Goal: Find contact information: Find contact information

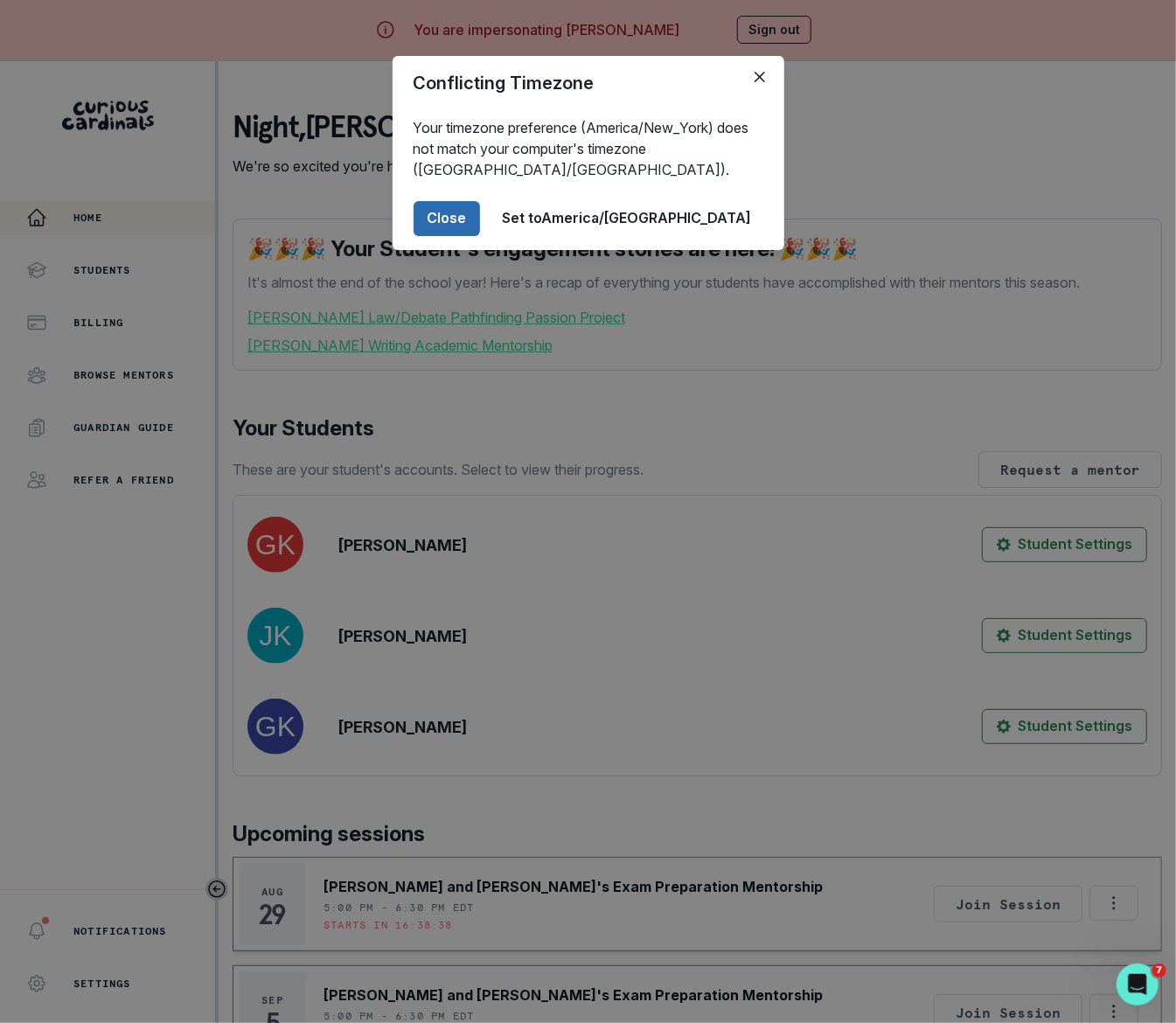
click at [480, 211] on button "Close" at bounding box center [447, 218] width 67 height 35
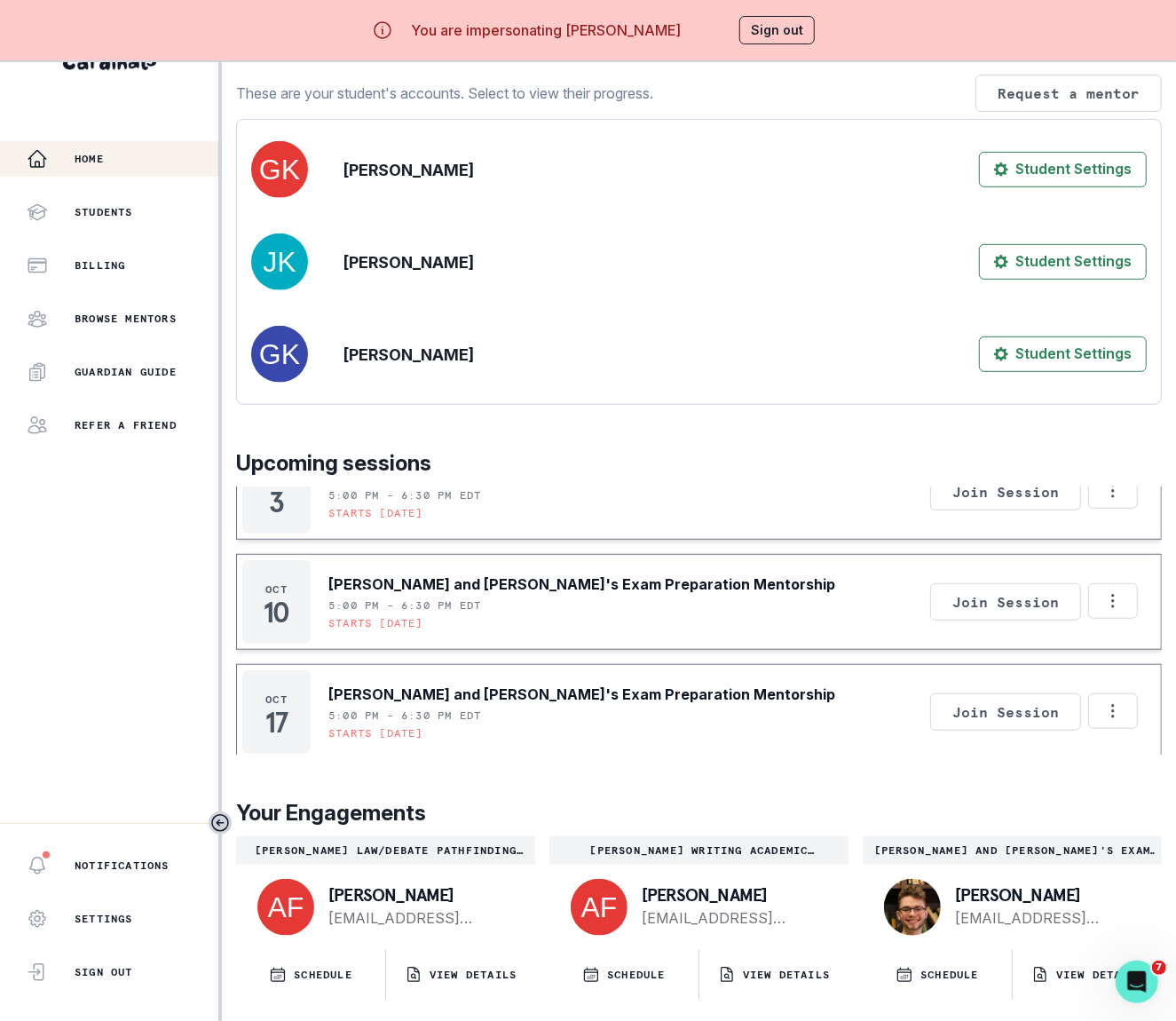
scroll to position [80, 0]
drag, startPoint x: 1066, startPoint y: 886, endPoint x: 949, endPoint y: 886, distance: 117.0
click at [949, 886] on div "[PERSON_NAME] [EMAIL_ADDRESS][DOMAIN_NAME]" at bounding box center [1044, 907] width 193 height 43
copy p "[PERSON_NAME]"
drag, startPoint x: 1145, startPoint y: 912, endPoint x: 964, endPoint y: 904, distance: 181.2
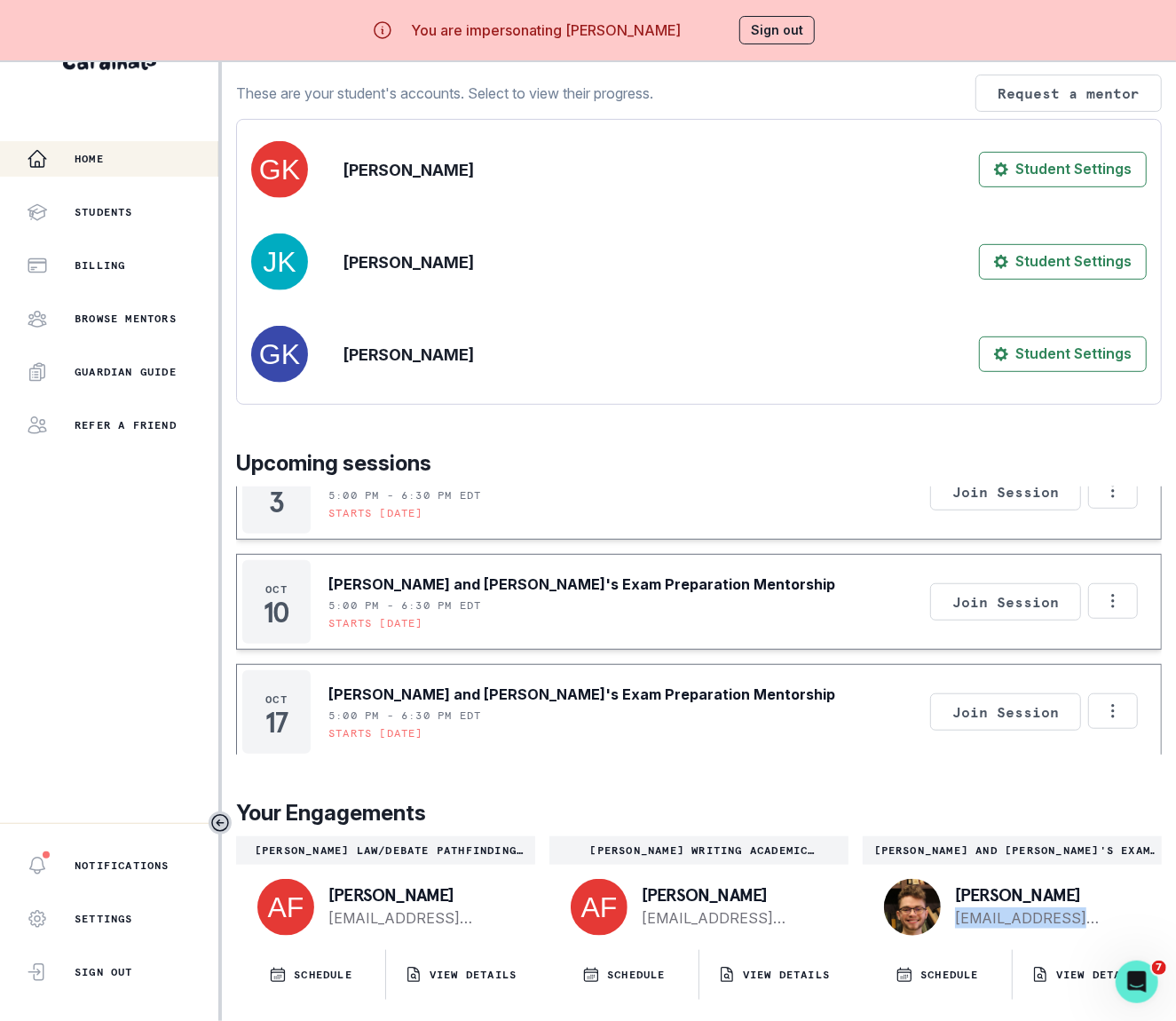
click at [964, 904] on div "[PERSON_NAME] [EMAIL_ADDRESS][DOMAIN_NAME]" at bounding box center [1012, 907] width 299 height 85
copy link "[EMAIL_ADDRESS][DOMAIN_NAME]"
click at [1072, 887] on p "[PERSON_NAME]" at bounding box center [1044, 895] width 179 height 17
drag, startPoint x: 1072, startPoint y: 886, endPoint x: 959, endPoint y: 883, distance: 113.0
click at [954, 879] on div "[PERSON_NAME] [EMAIL_ADDRESS][DOMAIN_NAME]" at bounding box center [1012, 907] width 299 height 85
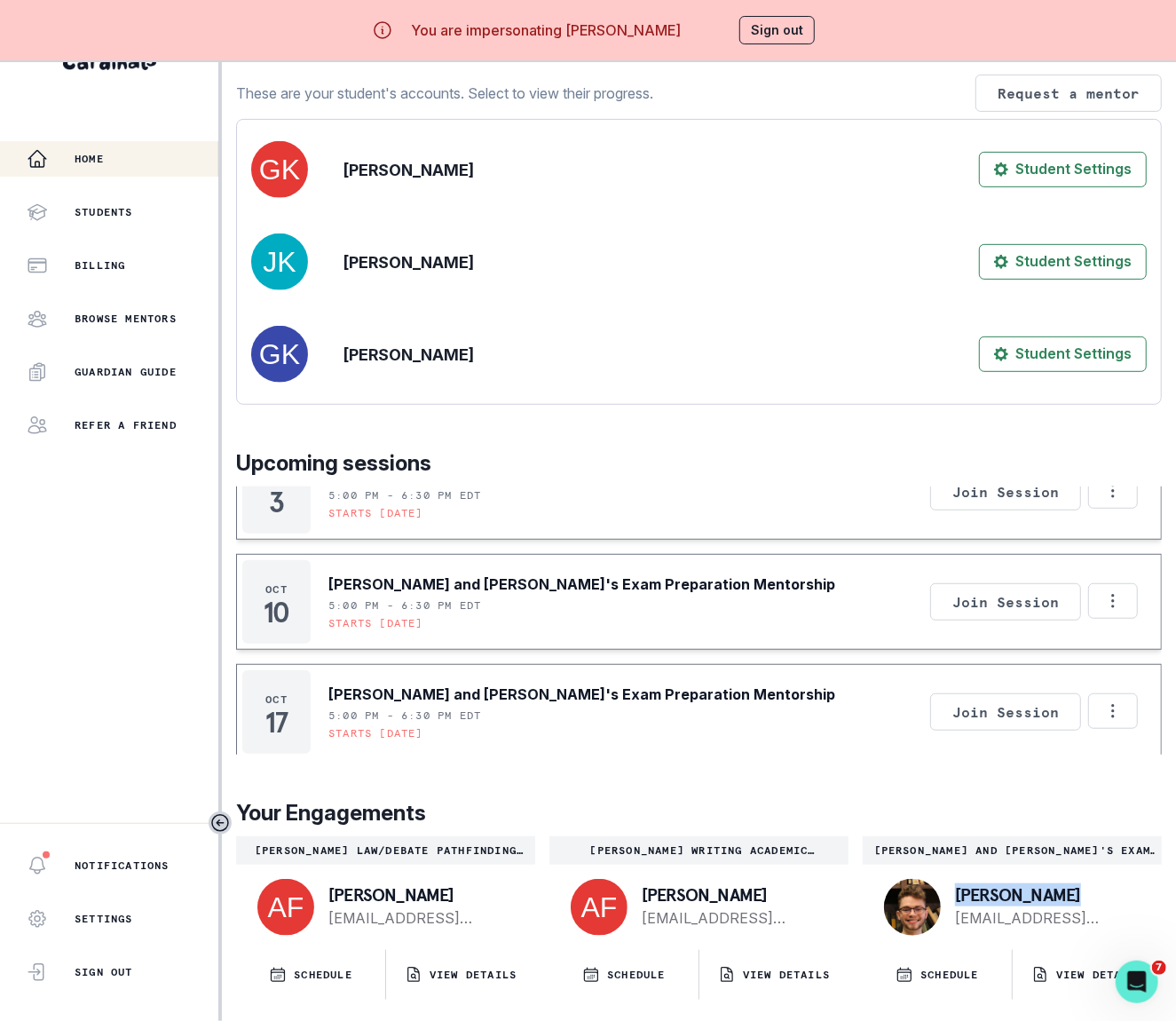
copy p "[PERSON_NAME]"
click at [782, 27] on button "Sign out" at bounding box center [777, 29] width 76 height 28
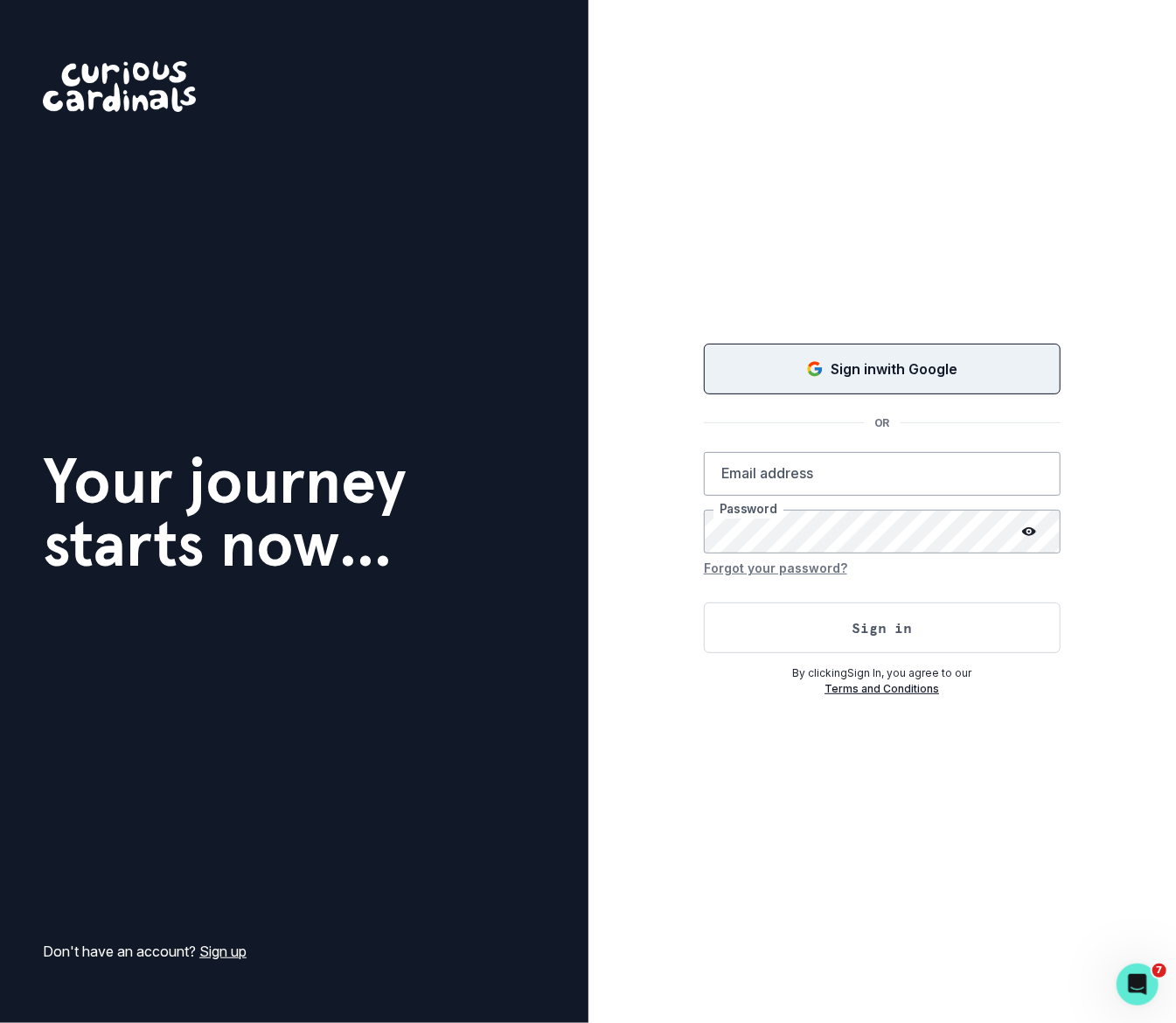
click at [791, 376] on div "Sign in with Google" at bounding box center [882, 369] width 314 height 21
